Goal: Task Accomplishment & Management: Use online tool/utility

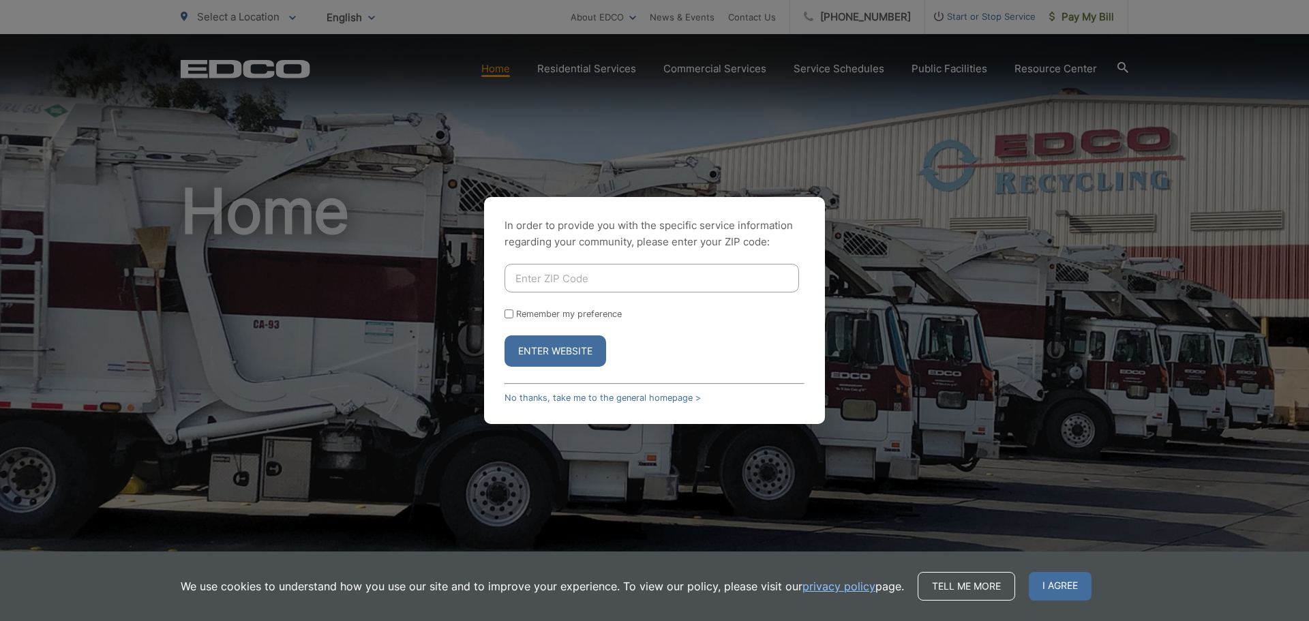
click at [609, 275] on input "Enter ZIP Code" at bounding box center [651, 278] width 294 height 29
type input "90620"
click at [504, 335] on button "Enter Website" at bounding box center [555, 350] width 102 height 31
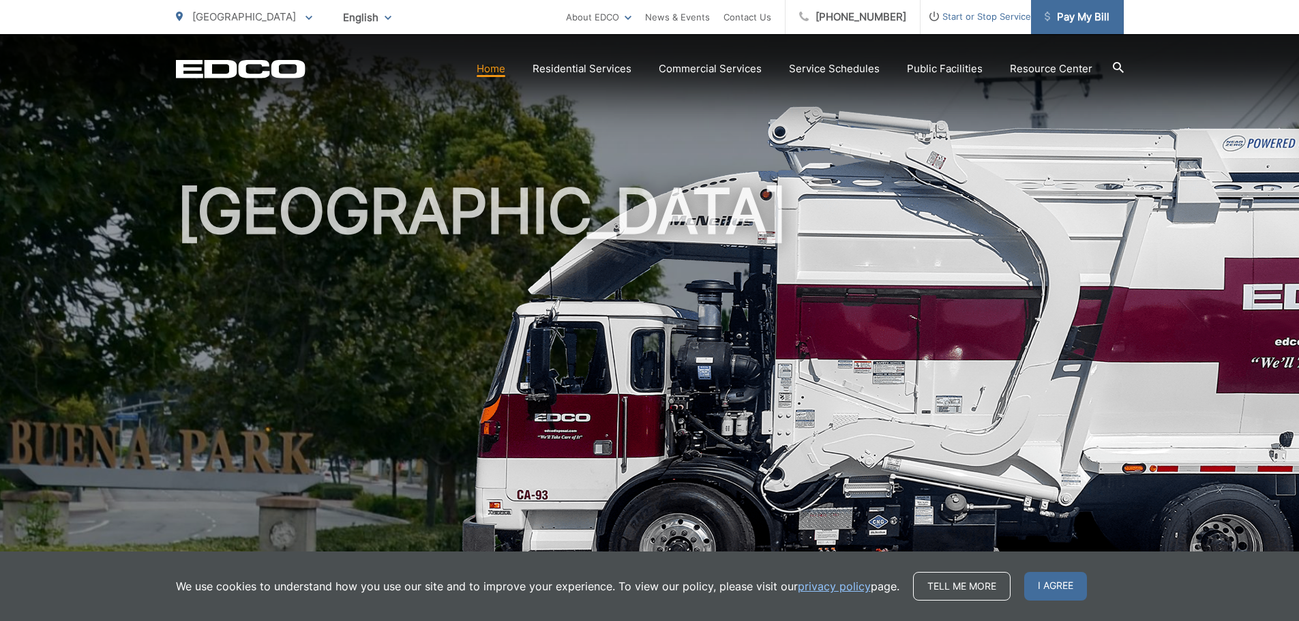
click at [1077, 21] on span "Pay My Bill" at bounding box center [1076, 17] width 65 height 16
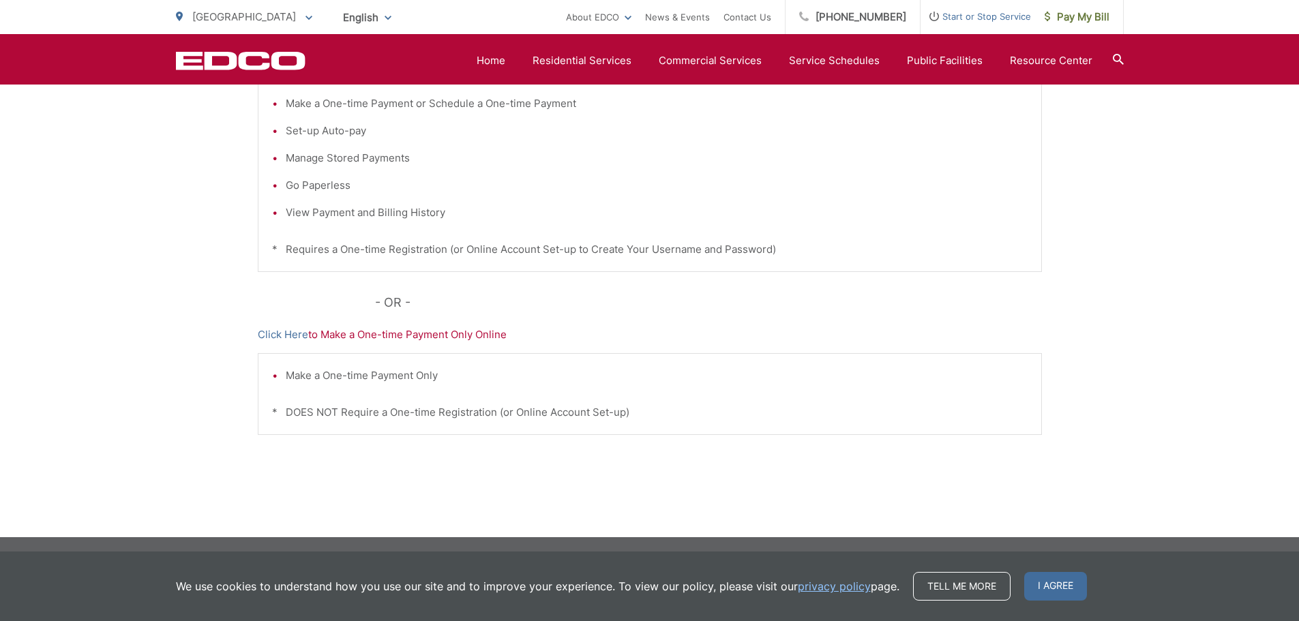
scroll to position [348, 0]
click at [288, 335] on link "Click Here" at bounding box center [283, 334] width 50 height 16
